Goal: Transaction & Acquisition: Purchase product/service

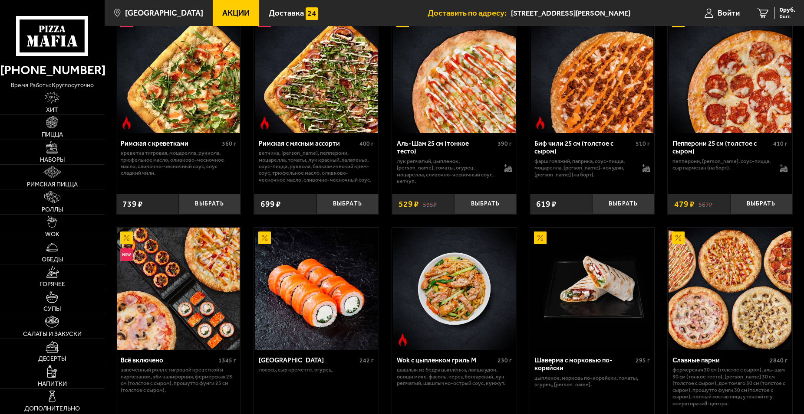
scroll to position [266, 0]
click at [52, 155] on link "Наборы" at bounding box center [52, 152] width 105 height 24
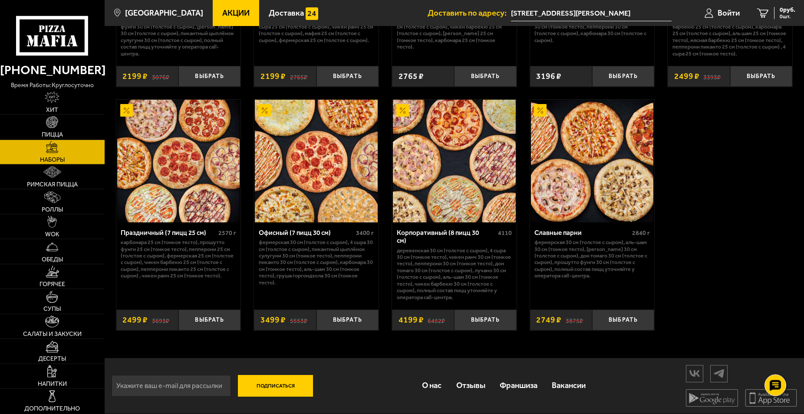
scroll to position [1277, 0]
click at [494, 320] on button "Выбрать" at bounding box center [485, 320] width 62 height 20
click at [755, 13] on icon "1" at bounding box center [753, 13] width 12 height 10
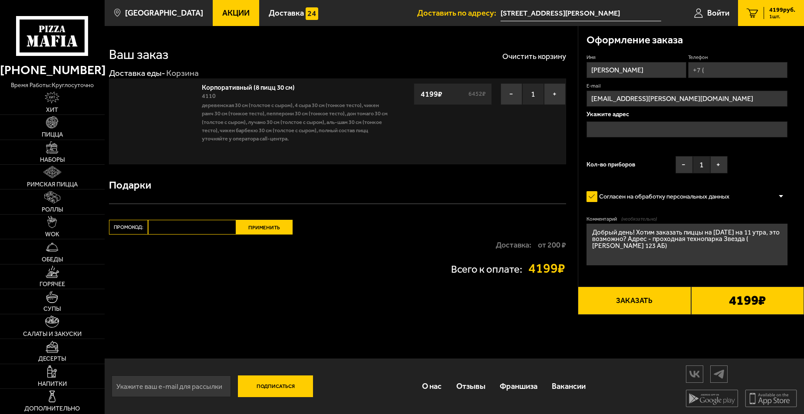
type input "[STREET_ADDRESS][PERSON_NAME]"
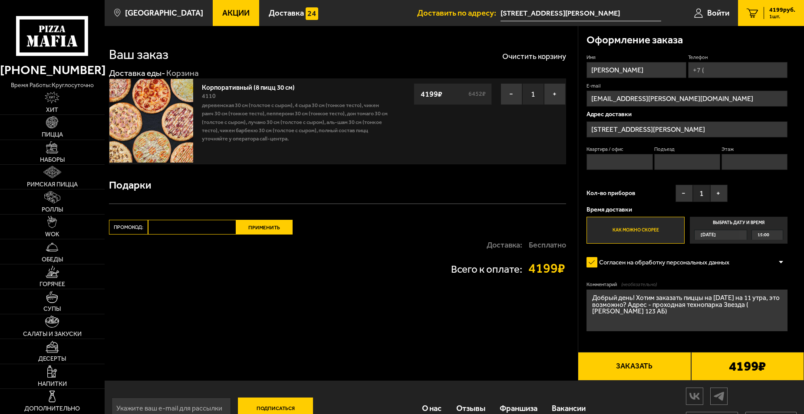
click at [764, 237] on span "15:00" at bounding box center [763, 235] width 12 height 10
click at [0, 0] on input "Выбрать дату и время [DATE] 15:00" at bounding box center [0, 0] width 0 height 0
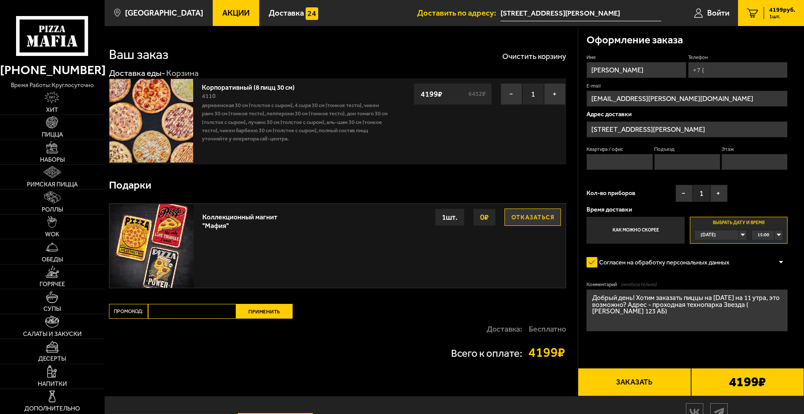
click at [723, 235] on div "[DATE]" at bounding box center [716, 235] width 44 height 10
click at [775, 236] on div "15:00" at bounding box center [767, 235] width 31 height 10
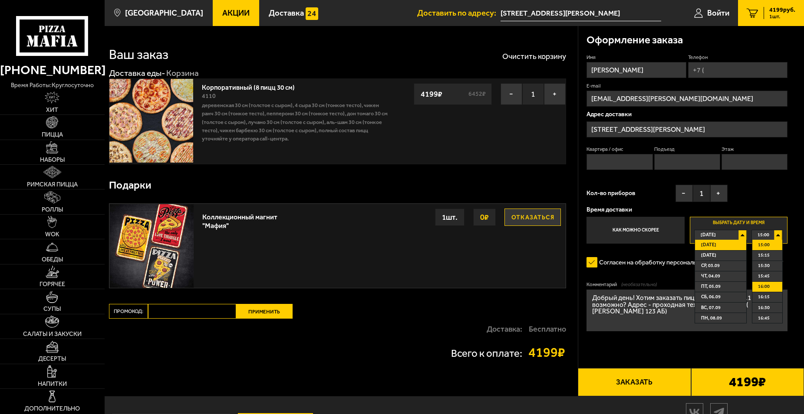
click at [767, 286] on span "16:00" at bounding box center [764, 287] width 12 height 10
click at [763, 273] on form "Имя [PERSON_NAME] Телефон E-mail [EMAIL_ADDRESS][PERSON_NAME][DOMAIN_NAME] Адре…" at bounding box center [686, 217] width 201 height 327
click at [738, 235] on div "[DATE]" at bounding box center [716, 235] width 44 height 10
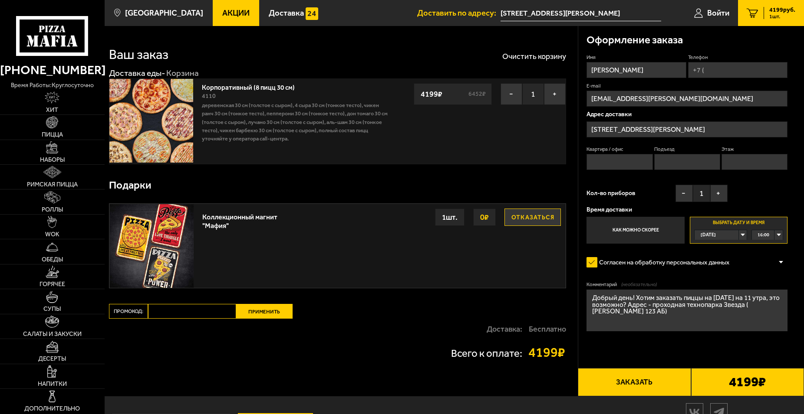
scroll to position [40, 0]
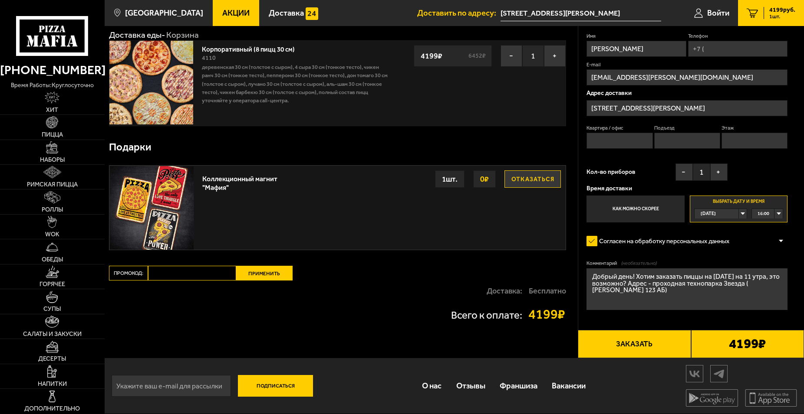
click at [650, 346] on button "Заказать" at bounding box center [634, 344] width 113 height 29
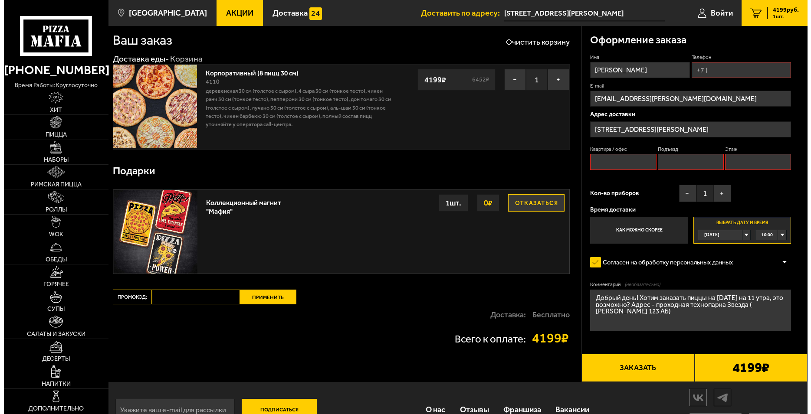
scroll to position [0, 0]
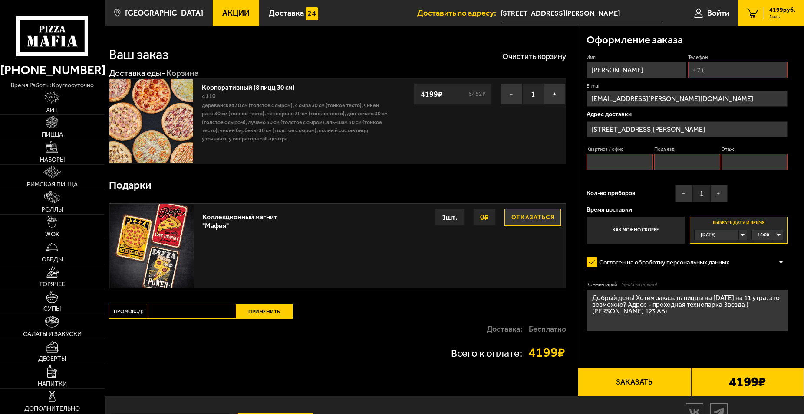
click at [612, 164] on input "Квартира / офис" at bounding box center [619, 162] width 66 height 16
type input "-"
click at [661, 160] on input "Подъезд" at bounding box center [687, 162] width 66 height 16
type input "-"
click at [731, 161] on input "Этаж" at bounding box center [754, 162] width 66 height 16
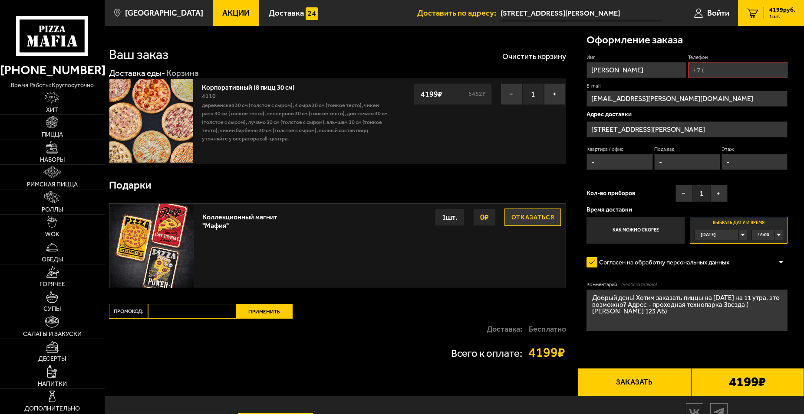
type input "-"
click at [663, 385] on button "Заказать" at bounding box center [634, 382] width 113 height 29
click at [660, 303] on textarea "Добрый день! Хотим заказать пиццы на [DATE] на 11 утра, это возможно? Адрес - п…" at bounding box center [686, 311] width 201 height 42
drag, startPoint x: 634, startPoint y: 300, endPoint x: 622, endPoint y: 306, distance: 13.2
click at [622, 306] on textarea "Добрый день! Хотим заказать пиццы на [DATE] на 11 утра, это возможно? Адрес - п…" at bounding box center [686, 311] width 201 height 42
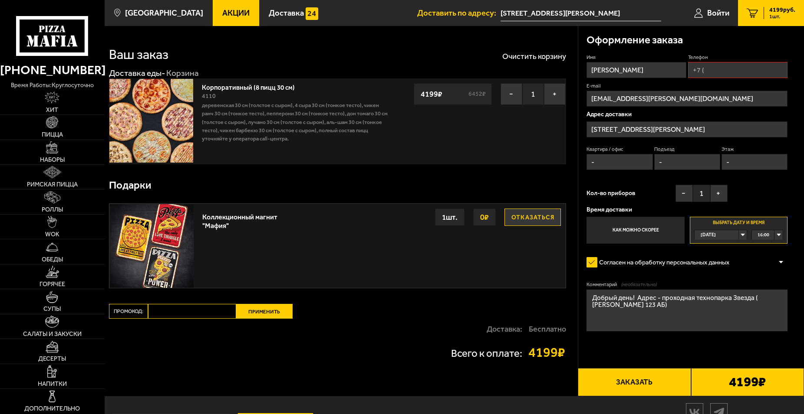
type textarea "Добрый день! Адрес - проходная технопарка Звезда ( [PERSON_NAME] 123 АБ)"
click at [657, 382] on button "Заказать" at bounding box center [634, 382] width 113 height 29
click at [715, 67] on input "Телефон" at bounding box center [738, 70] width 100 height 16
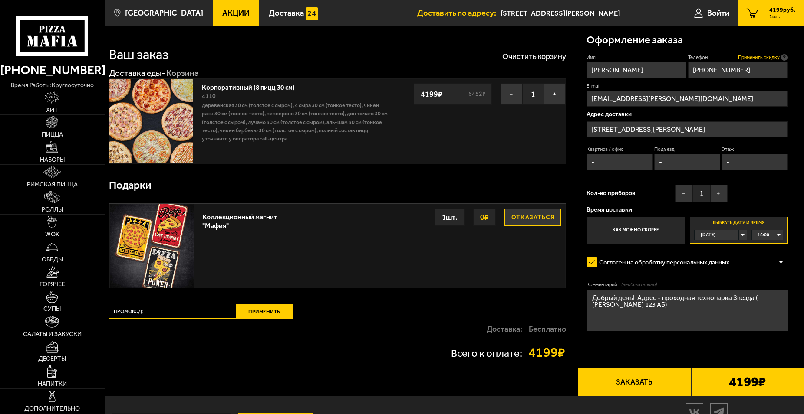
type input "[PHONE_NUMBER]"
click at [761, 59] on span "Применить скидку" at bounding box center [759, 57] width 42 height 7
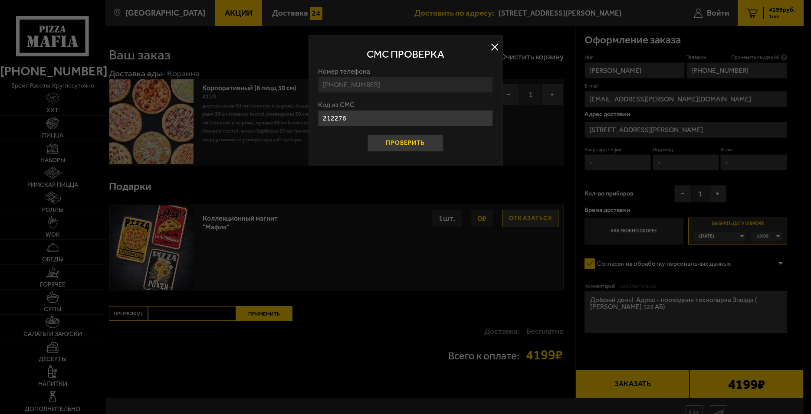
type input "212276"
click at [392, 144] on button "Проверить" at bounding box center [406, 143] width 76 height 17
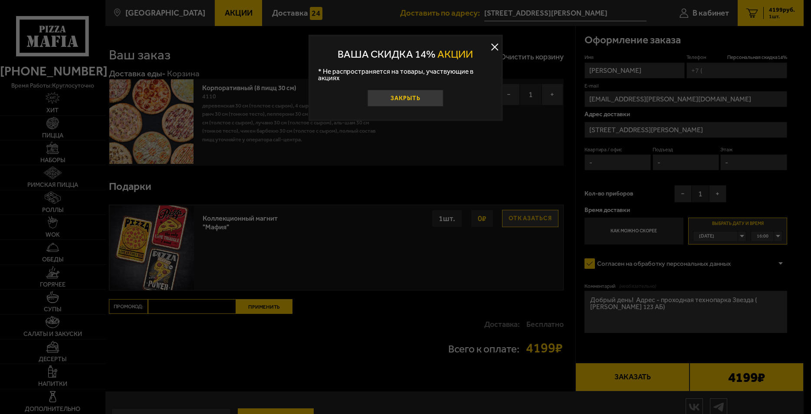
click at [423, 93] on button "Закрыть" at bounding box center [406, 98] width 76 height 17
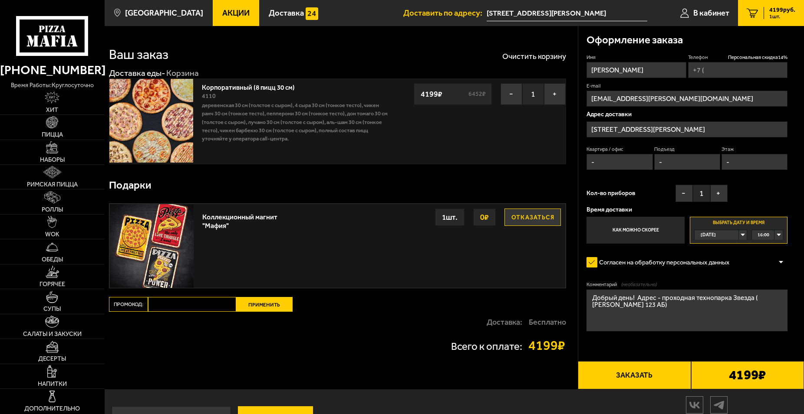
click at [704, 75] on input "Телефон Персональная скидка 14 %" at bounding box center [738, 70] width 100 height 16
type input "[PHONE_NUMBER]"
click at [646, 378] on button "Заказать" at bounding box center [634, 376] width 113 height 29
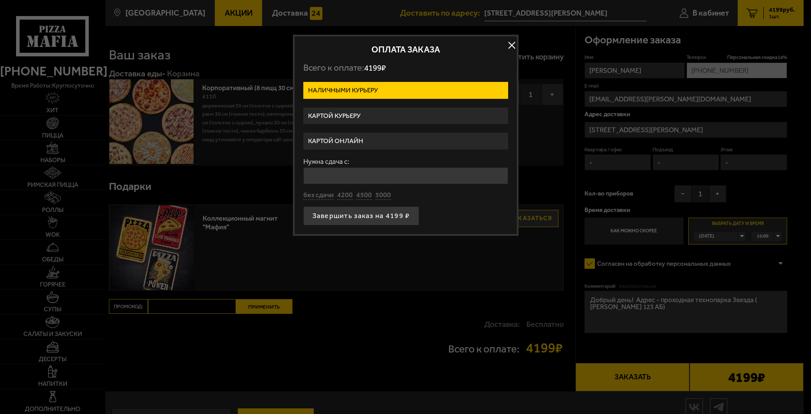
click at [382, 143] on label "Картой онлайн" at bounding box center [405, 141] width 205 height 17
click at [0, 0] on input "Картой онлайн" at bounding box center [0, 0] width 0 height 0
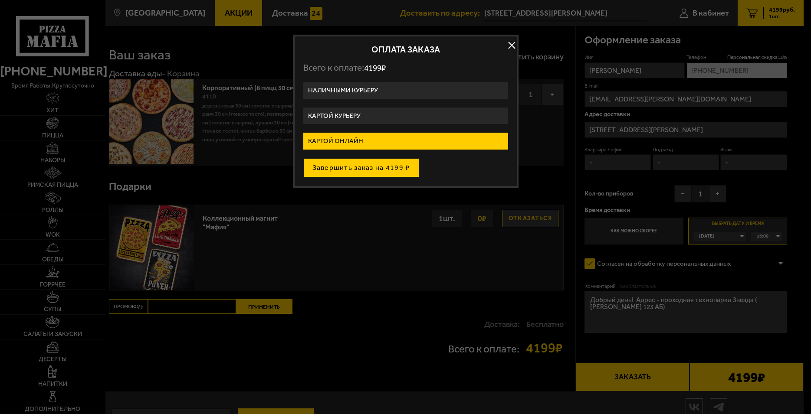
click at [371, 170] on button "Завершить заказ на 4199 ₽" at bounding box center [361, 167] width 116 height 19
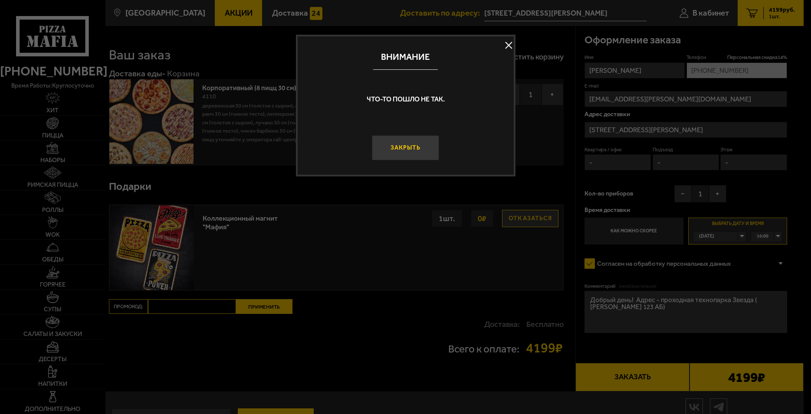
click at [411, 148] on button "Закрыть" at bounding box center [406, 147] width 68 height 25
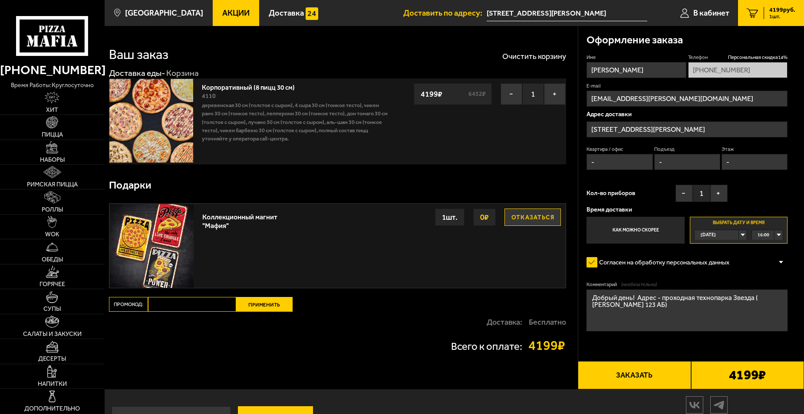
click at [618, 380] on button "Заказать" at bounding box center [634, 376] width 113 height 29
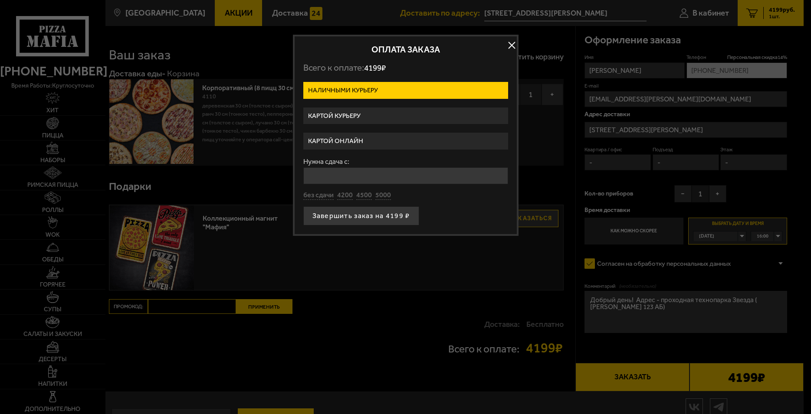
click at [362, 140] on label "Картой онлайн" at bounding box center [405, 141] width 205 height 17
click at [0, 0] on input "Картой онлайн" at bounding box center [0, 0] width 0 height 0
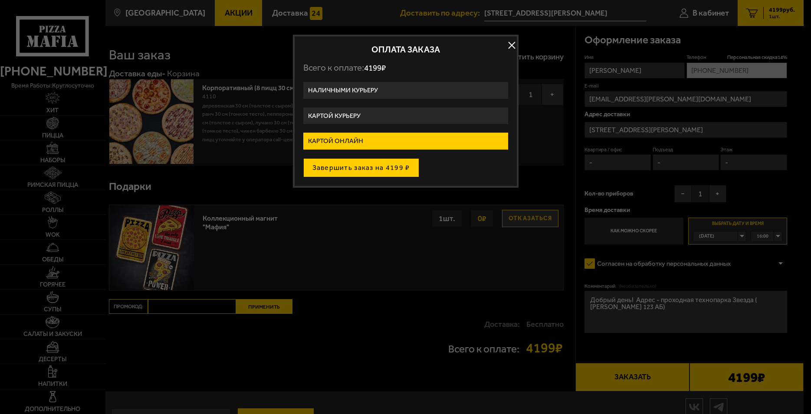
click at [372, 170] on button "Завершить заказ на 4199 ₽" at bounding box center [361, 167] width 116 height 19
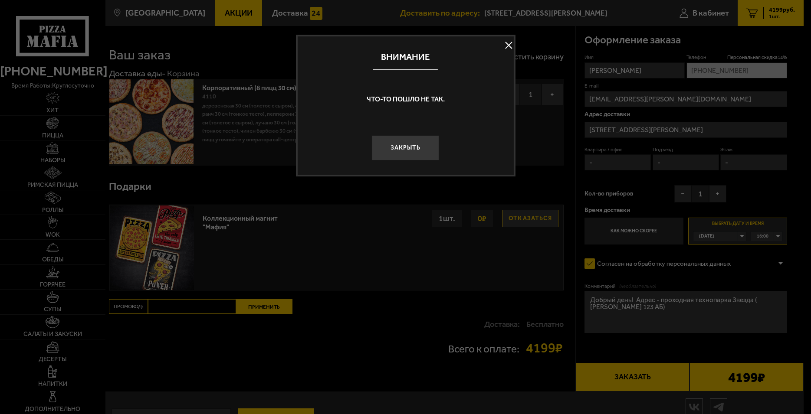
click at [508, 48] on button at bounding box center [509, 45] width 13 height 13
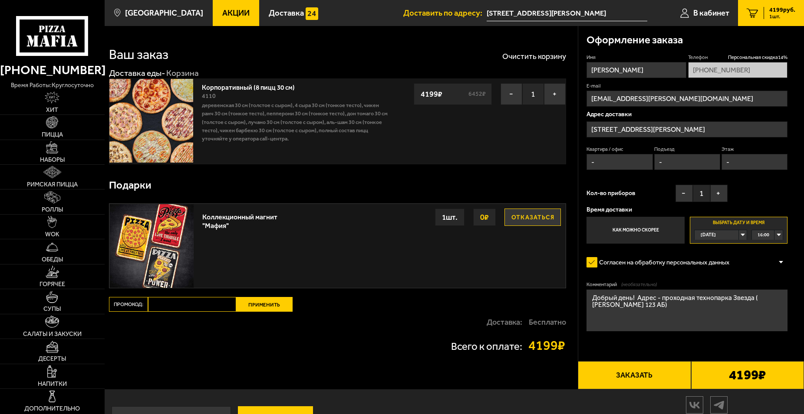
click at [645, 375] on button "Заказать" at bounding box center [634, 376] width 113 height 29
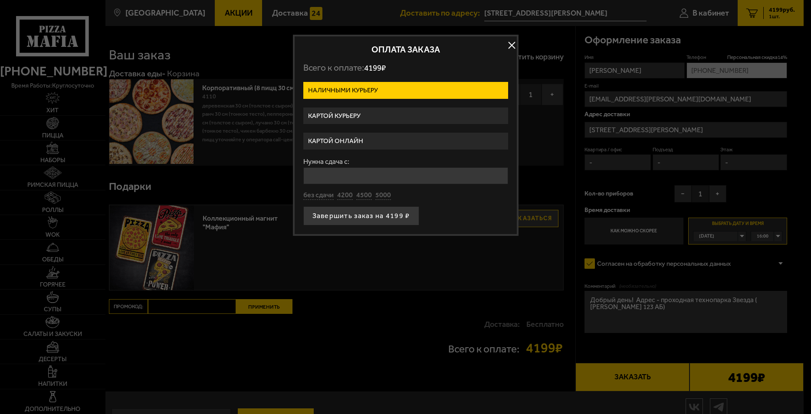
click at [314, 135] on label "Картой онлайн" at bounding box center [405, 141] width 205 height 17
click at [0, 0] on input "Картой онлайн" at bounding box center [0, 0] width 0 height 0
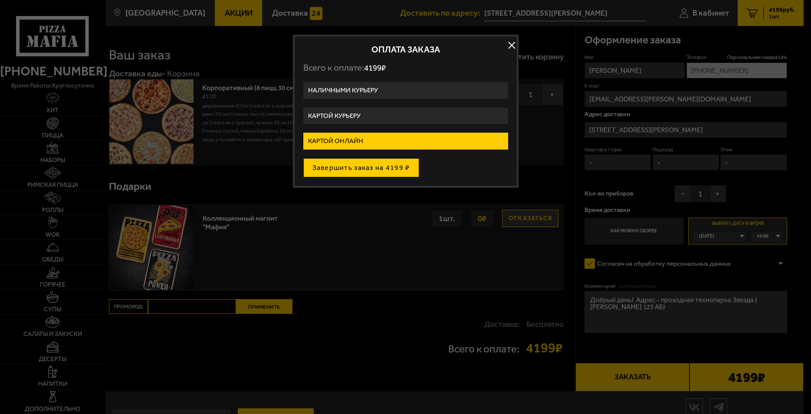
click at [332, 166] on button "Завершить заказ на 4199 ₽" at bounding box center [361, 167] width 116 height 19
